Goal: Find specific page/section: Find specific page/section

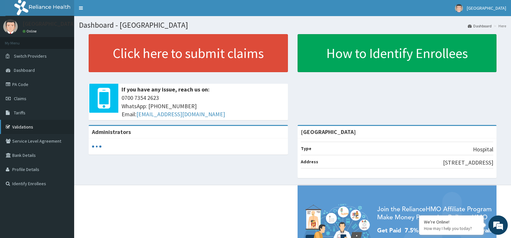
click at [31, 128] on link "Validations" at bounding box center [37, 127] width 74 height 14
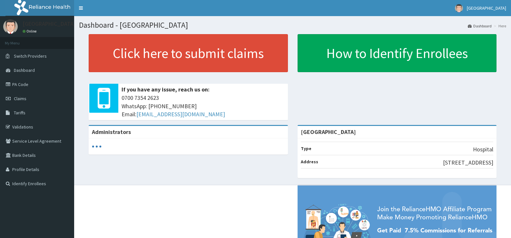
click at [27, 124] on link "Validations" at bounding box center [37, 127] width 74 height 14
